Goal: Information Seeking & Learning: Learn about a topic

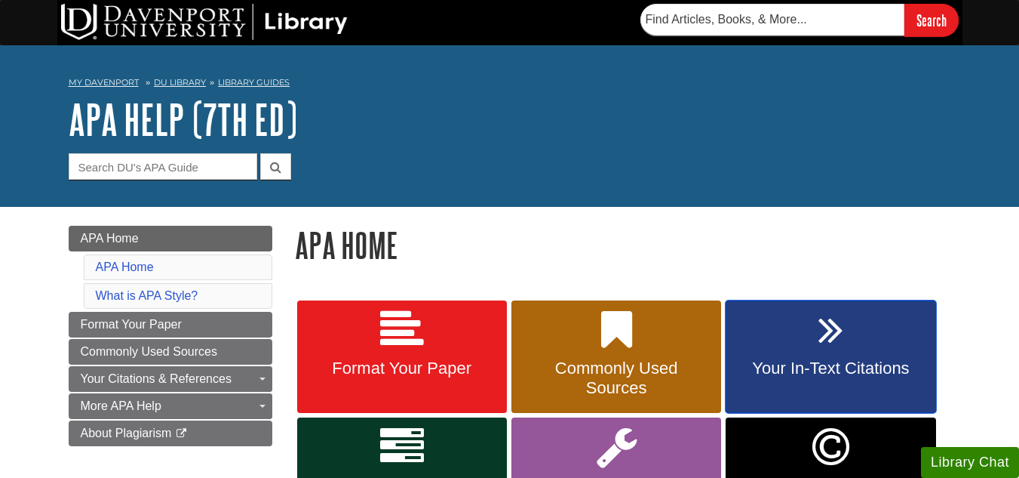
click at [789, 348] on link "Your In-Text Citations" at bounding box center [831, 356] width 210 height 113
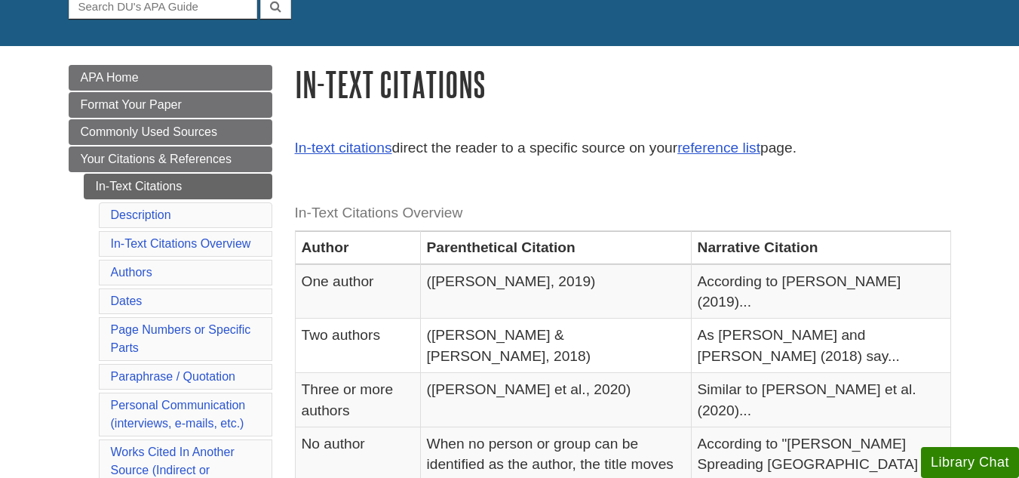
scroll to position [161, 0]
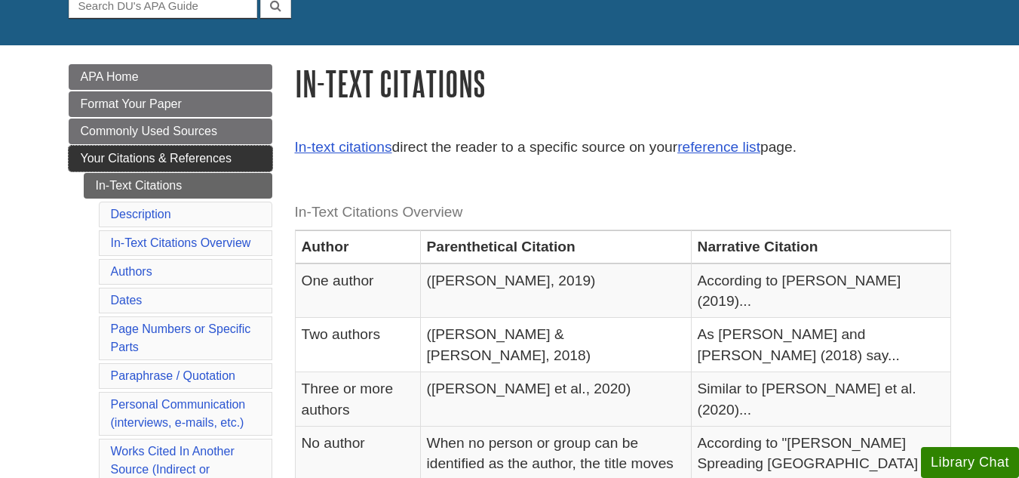
click at [206, 154] on span "Your Citations & References" at bounding box center [156, 158] width 151 height 13
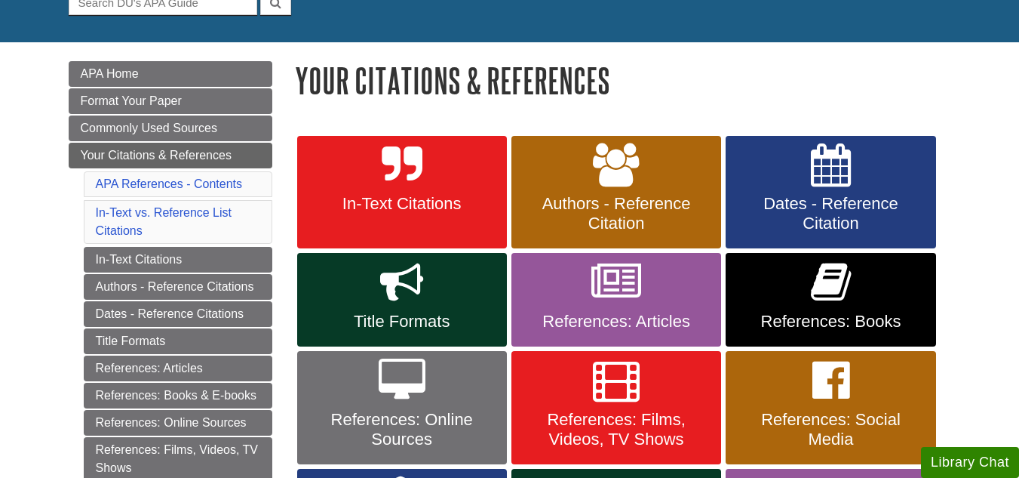
scroll to position [165, 0]
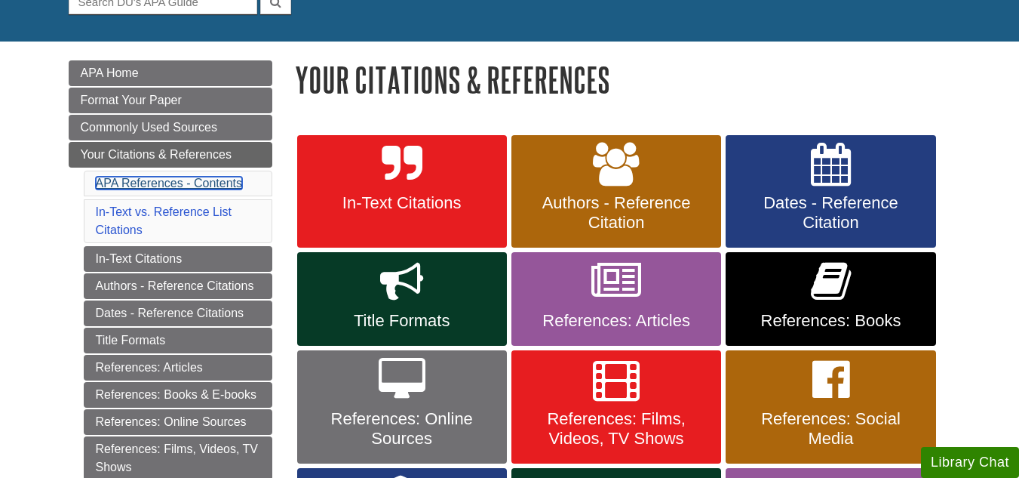
click at [232, 177] on link "APA References - Contents" at bounding box center [169, 183] width 146 height 13
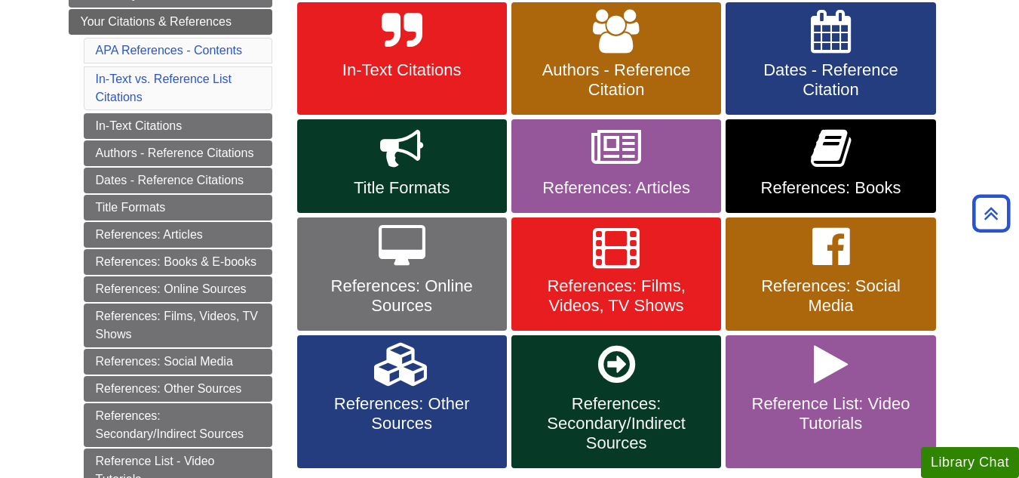
click at [204, 38] on li "APA References - Contents" at bounding box center [178, 51] width 189 height 26
click at [205, 48] on link "APA References - Contents" at bounding box center [169, 50] width 146 height 13
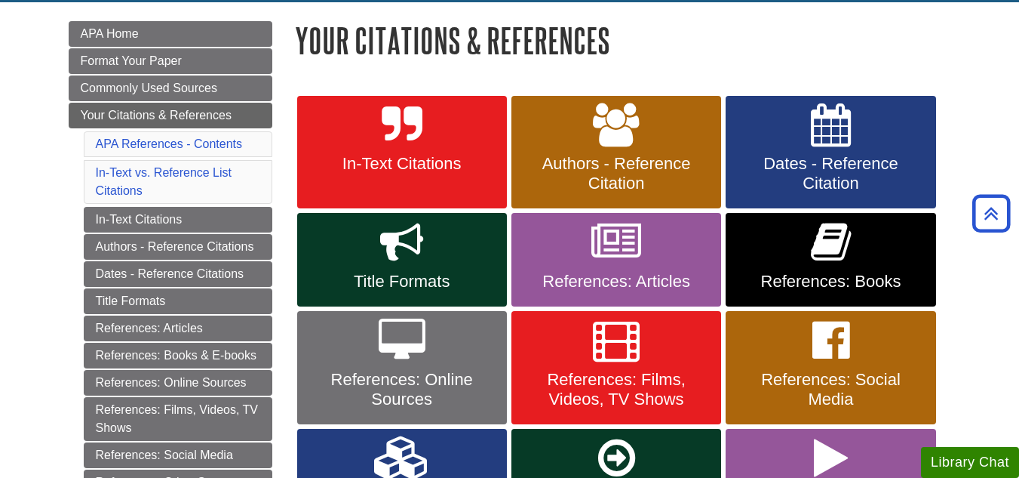
scroll to position [161, 0]
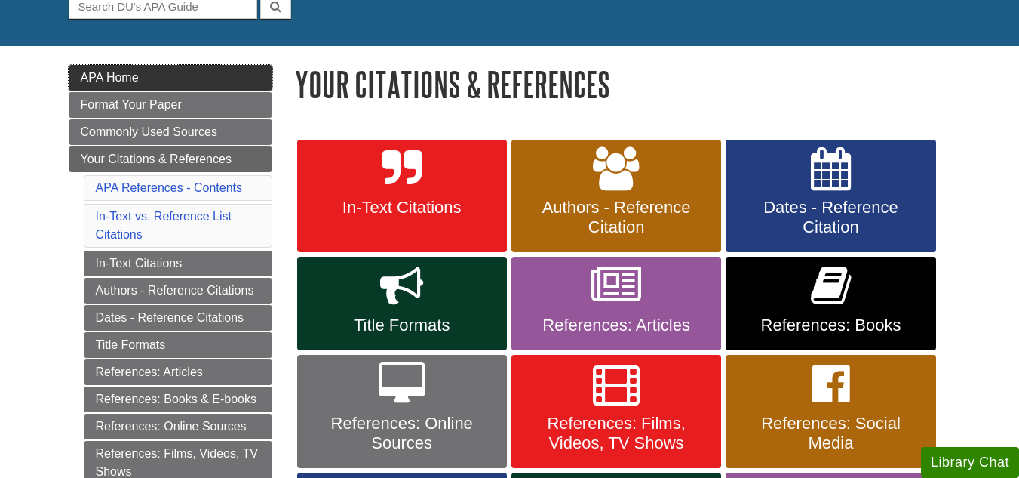
click at [192, 81] on link "APA Home" at bounding box center [171, 78] width 204 height 26
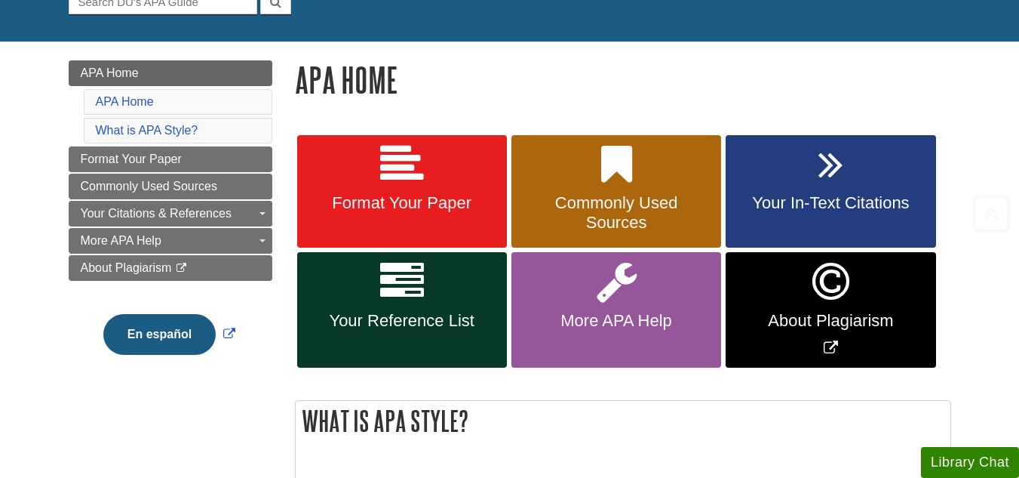
scroll to position [177, 0]
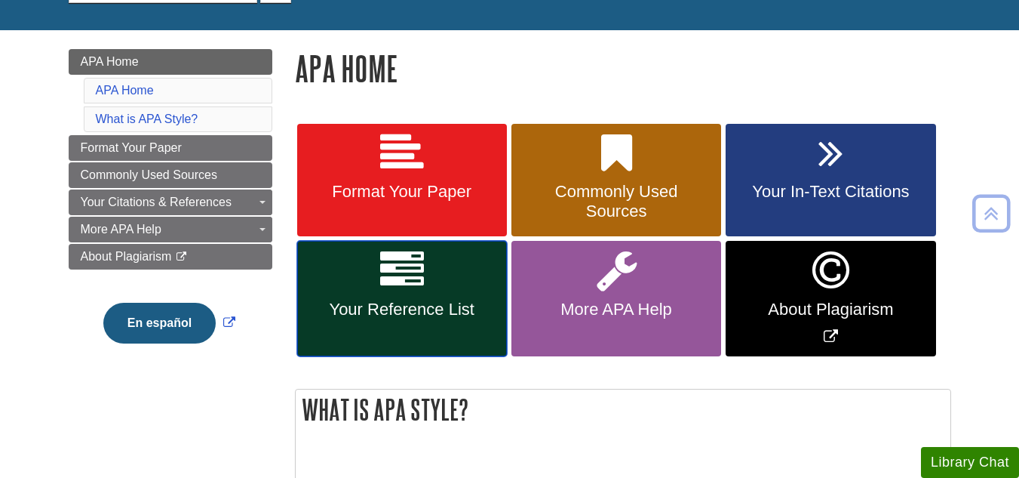
click at [432, 297] on link "Your Reference List" at bounding box center [402, 298] width 210 height 115
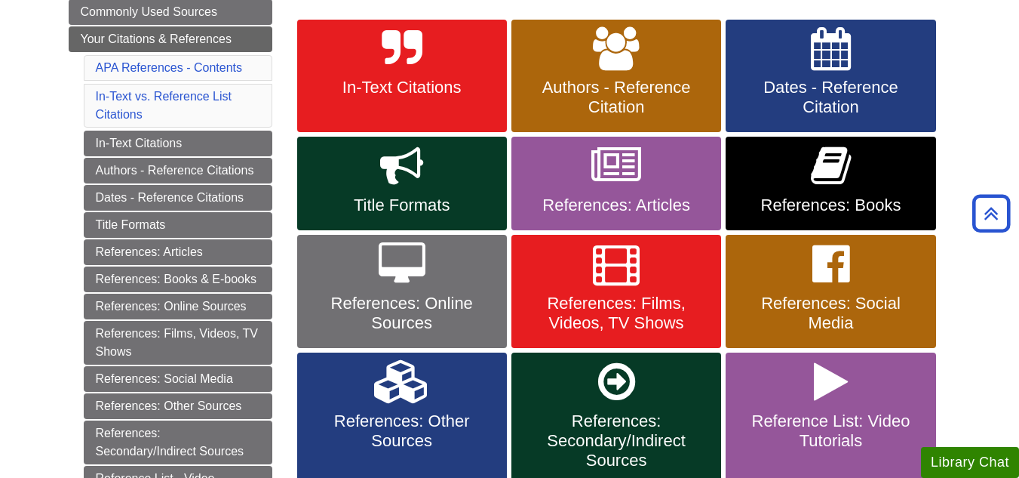
scroll to position [273, 0]
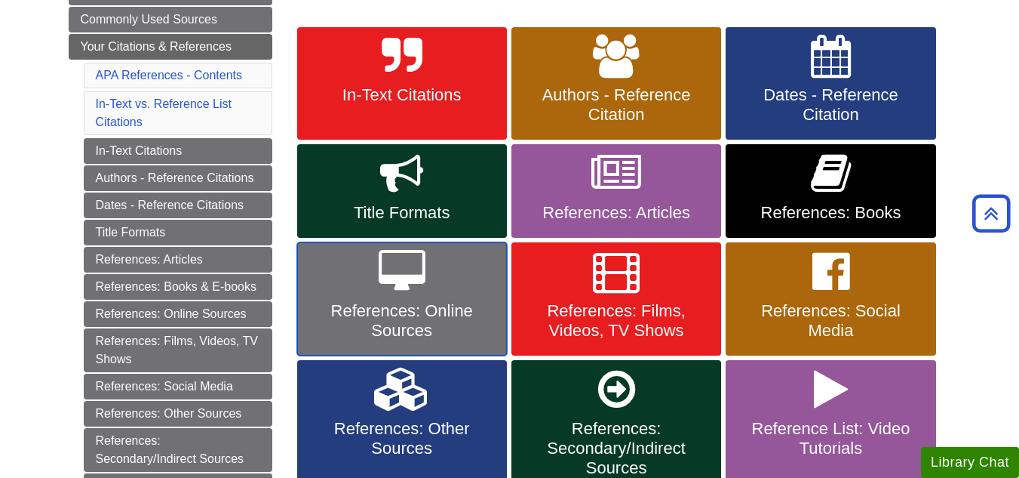
click at [432, 297] on link "References: Online Sources" at bounding box center [402, 298] width 210 height 113
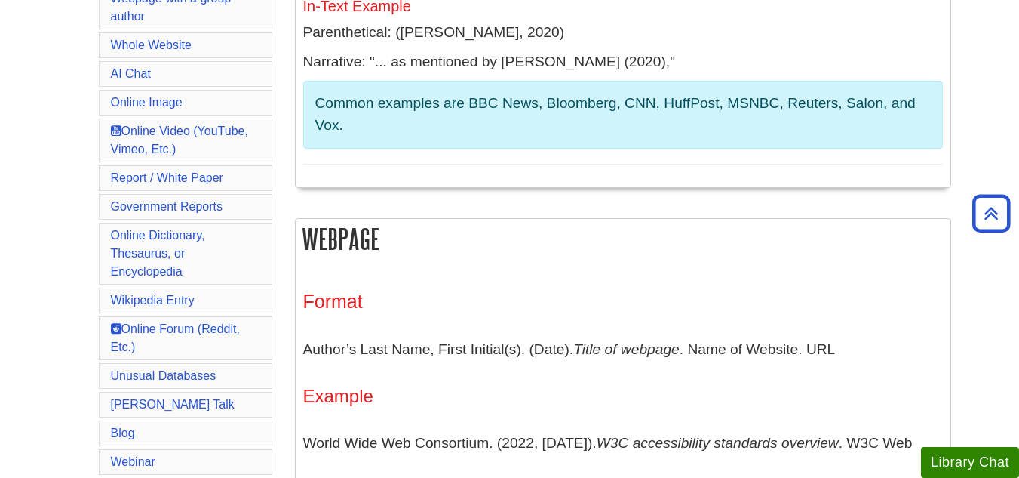
scroll to position [597, 0]
